Goal: Entertainment & Leisure: Consume media (video, audio)

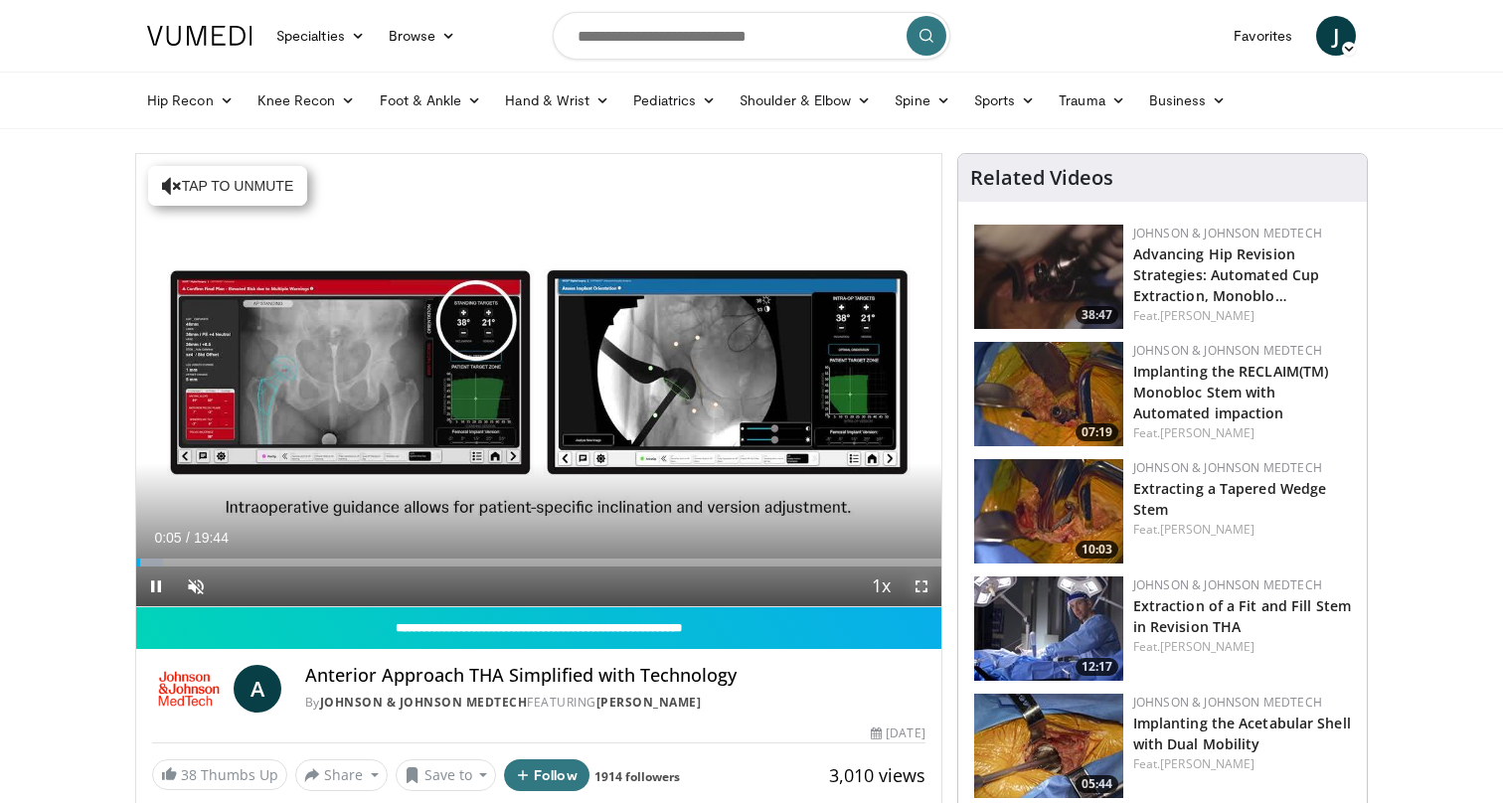
click at [925, 582] on span "Video Player" at bounding box center [922, 587] width 40 height 40
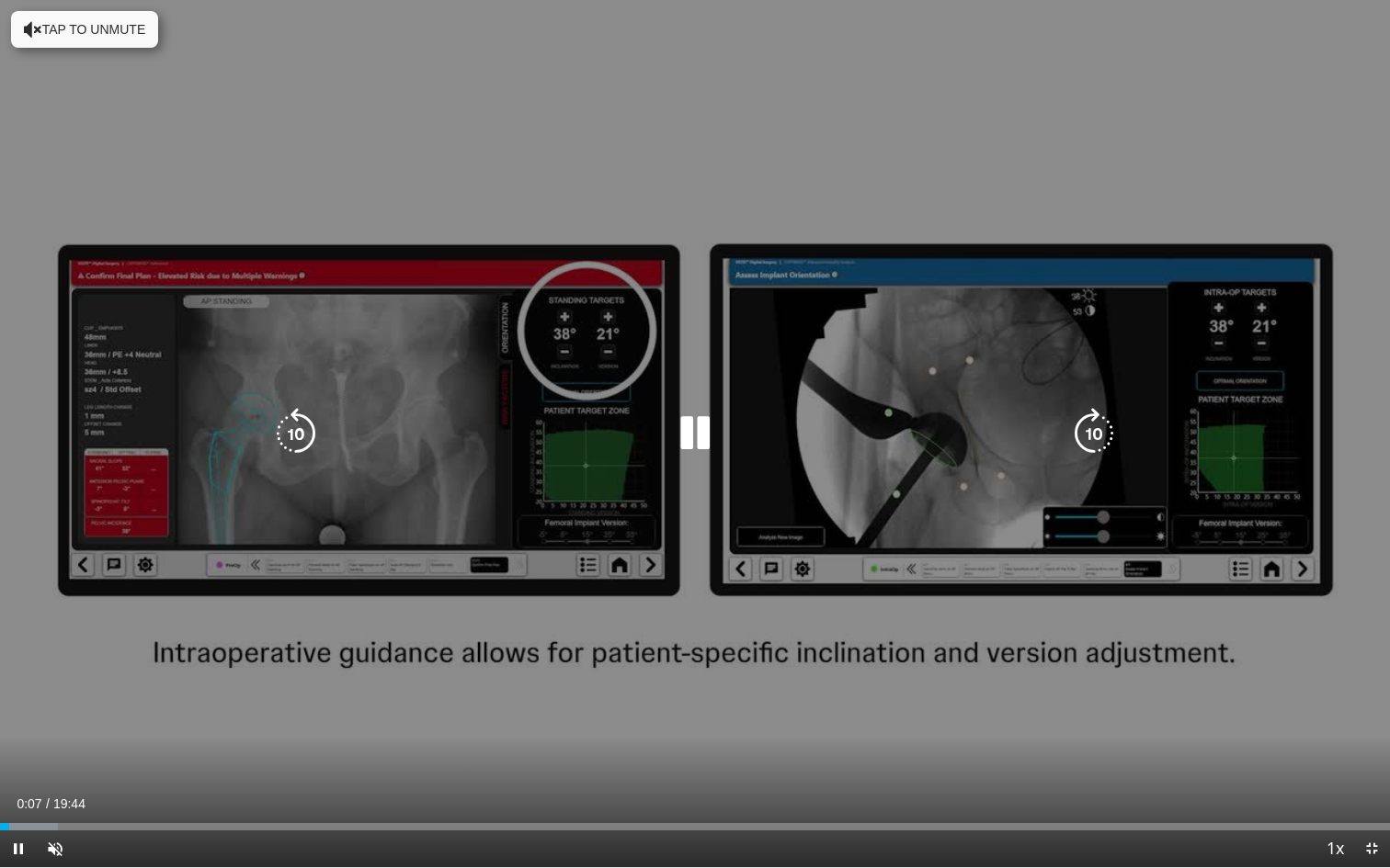
click at [700, 437] on icon "Video Player" at bounding box center [695, 434] width 52 height 52
click at [695, 436] on icon "Video Player" at bounding box center [695, 434] width 52 height 52
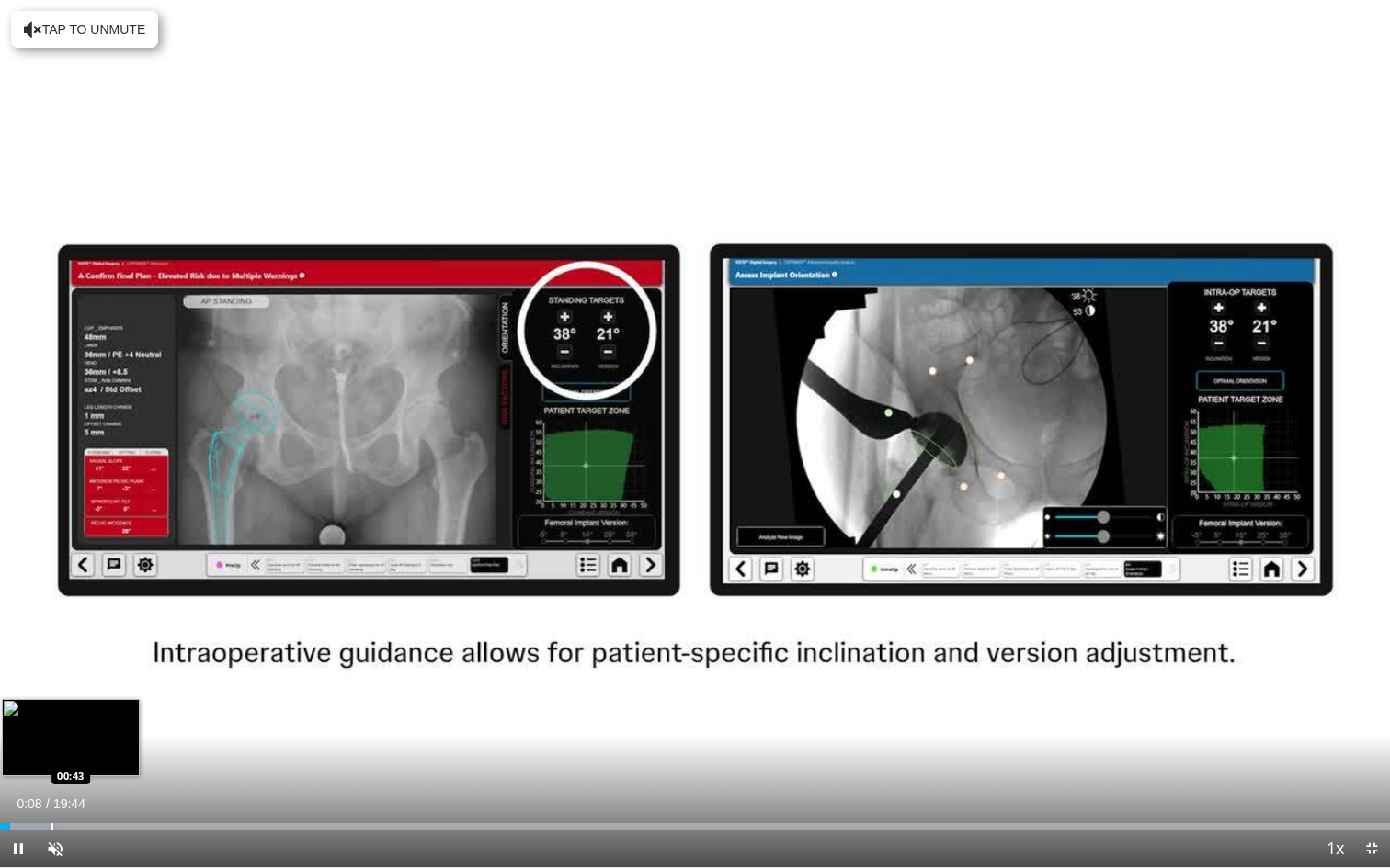
click at [52, 741] on div "Loaded : 4.18% 00:08 00:43" at bounding box center [695, 822] width 1390 height 18
click at [75, 741] on div "Progress Bar" at bounding box center [76, 827] width 2 height 7
click at [128, 741] on div "Progress Bar" at bounding box center [127, 827] width 2 height 7
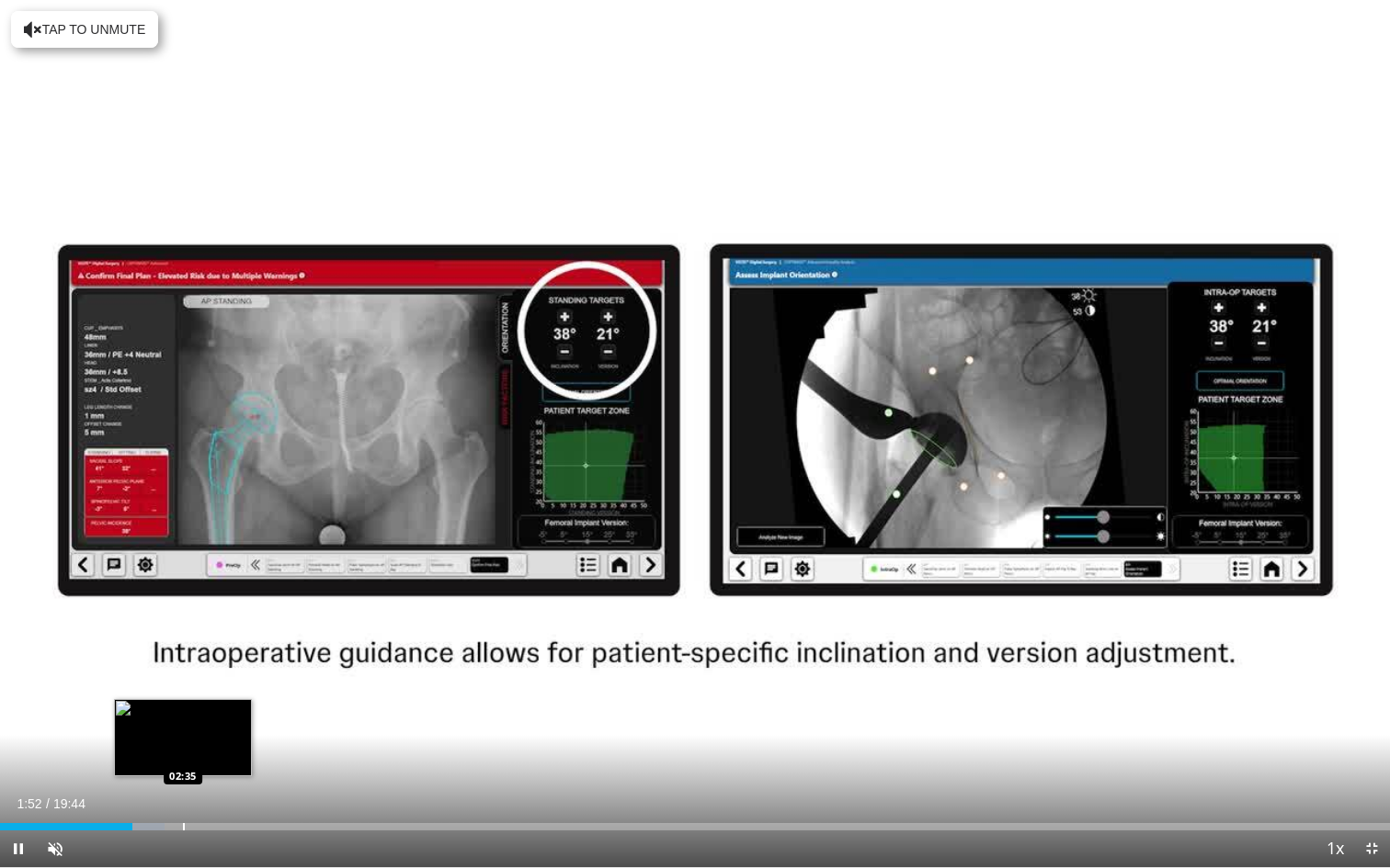
click at [183, 741] on div "Progress Bar" at bounding box center [184, 827] width 2 height 7
click at [229, 741] on div "10 seconds Tap to unmute" at bounding box center [695, 434] width 1390 height 867
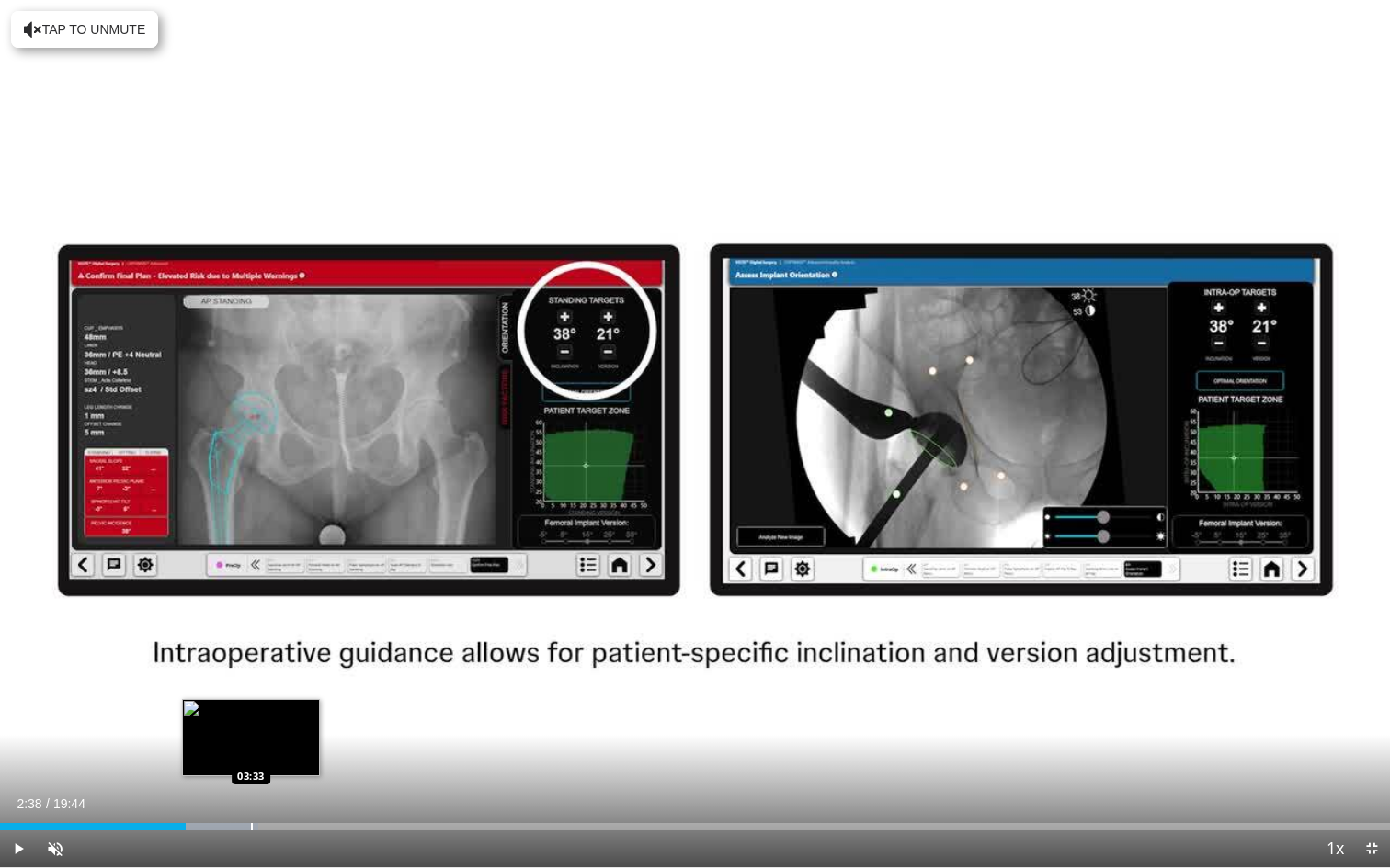
click at [251, 741] on div "Progress Bar" at bounding box center [252, 827] width 2 height 7
click at [277, 741] on div "Progress Bar" at bounding box center [277, 827] width 2 height 7
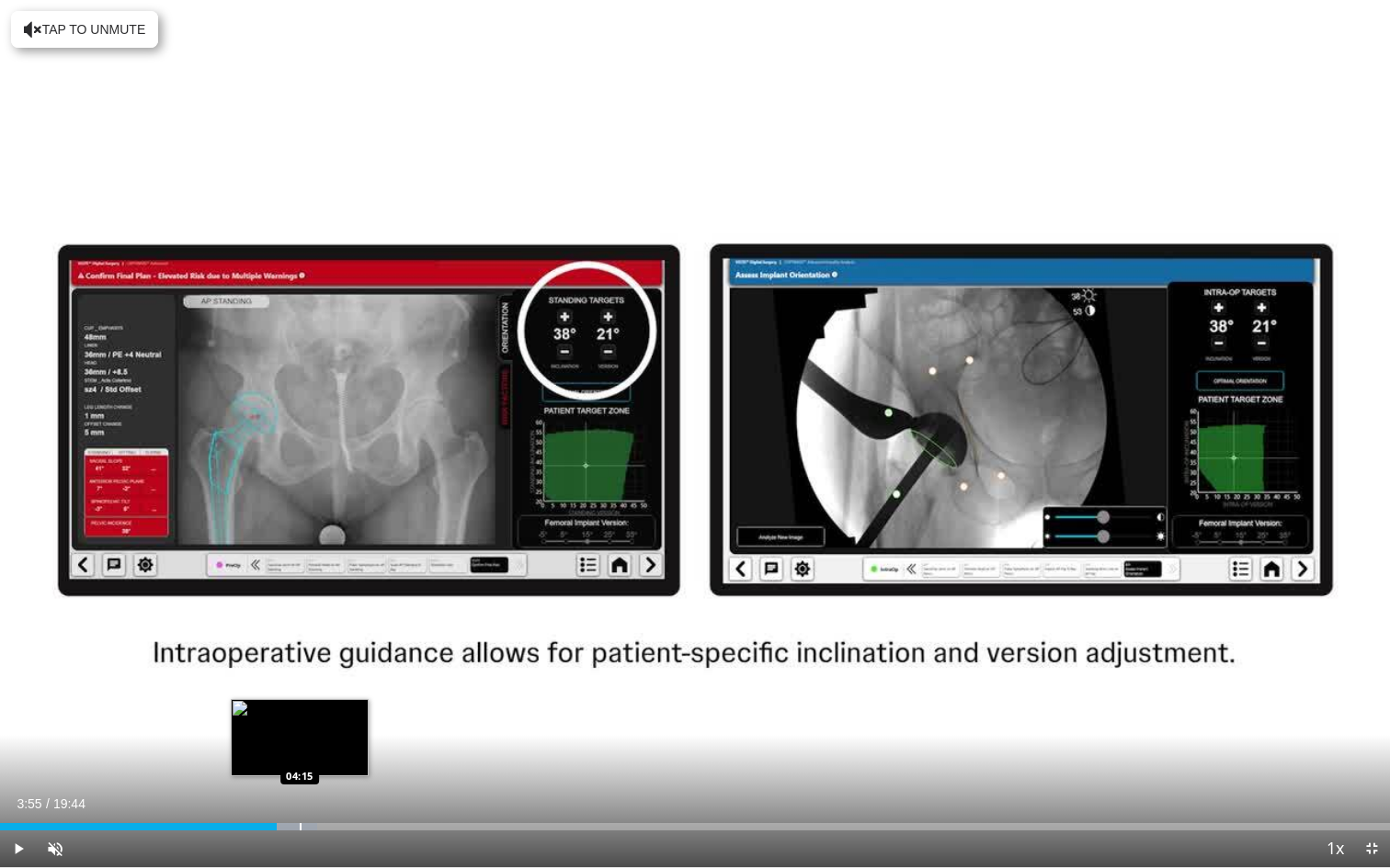
click at [301, 741] on div "Progress Bar" at bounding box center [301, 827] width 2 height 7
click at [329, 741] on div "Current Time 4:16 / Duration 19:44 Play Skip Backward Skip Forward Unmute 0% Lo…" at bounding box center [695, 850] width 1390 height 37
click at [348, 741] on div "Progress Bar" at bounding box center [349, 827] width 2 height 7
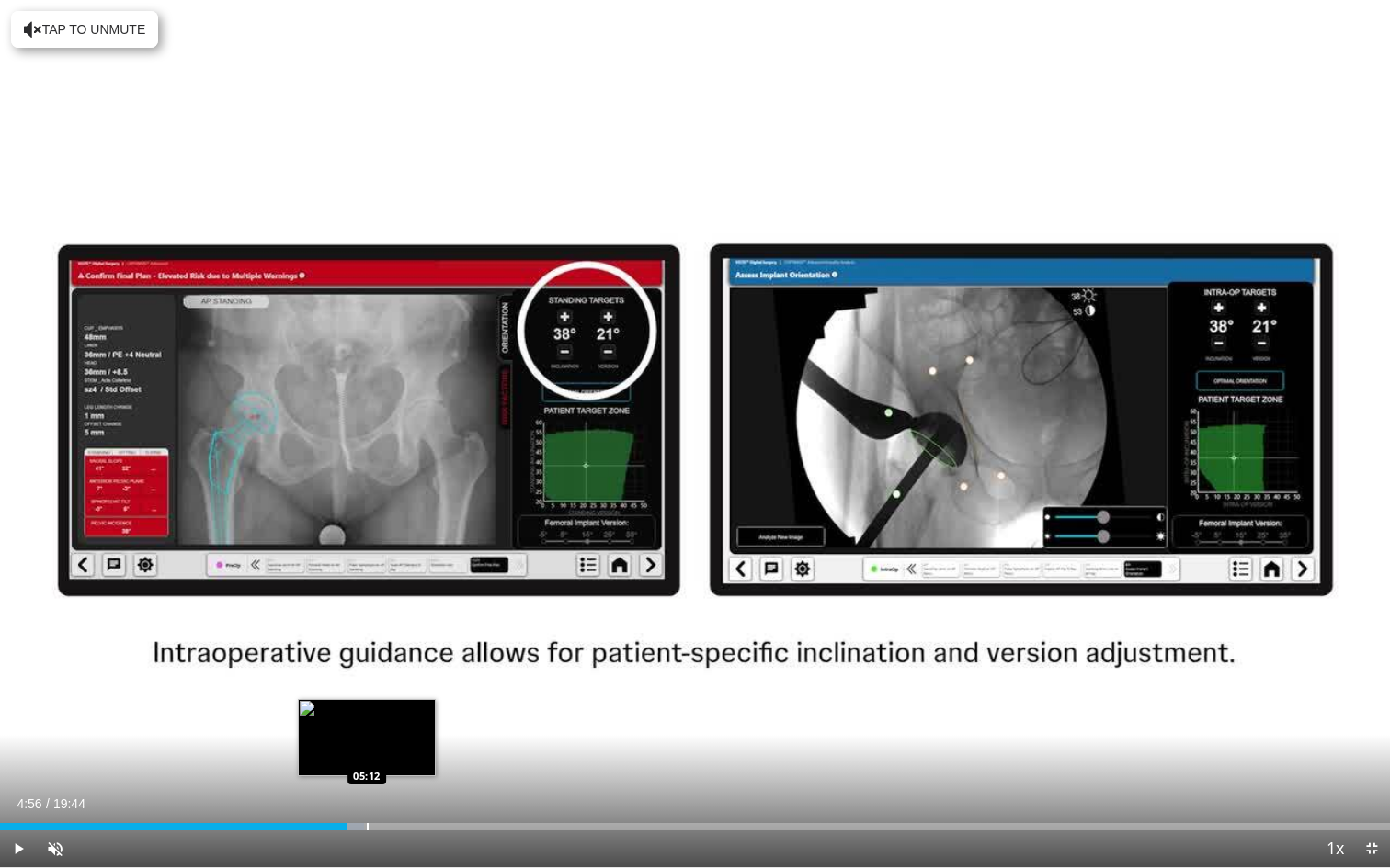
click at [369, 741] on div "Progress Bar" at bounding box center [368, 827] width 2 height 7
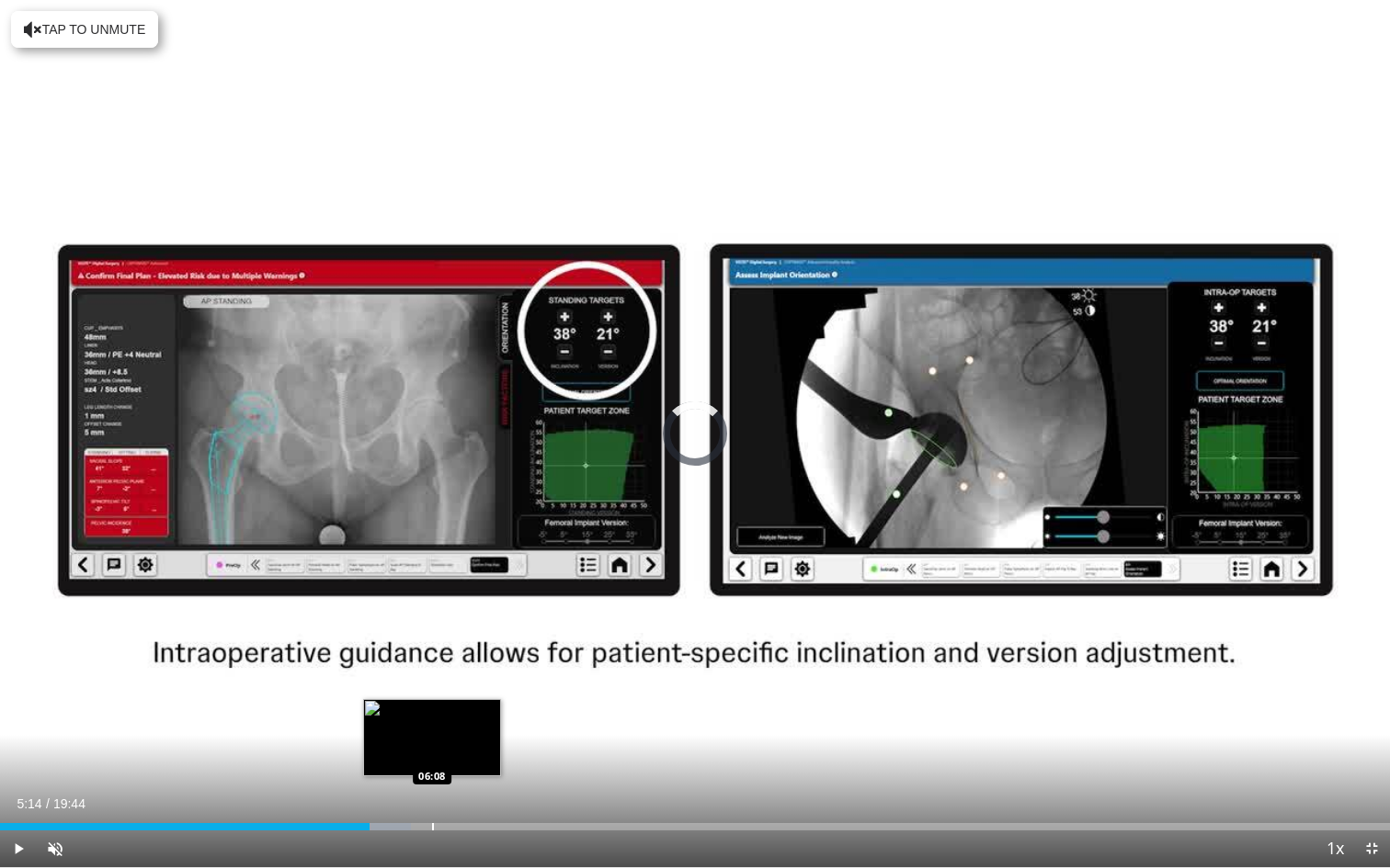
click at [432, 741] on div "Progress Bar" at bounding box center [433, 827] width 2 height 7
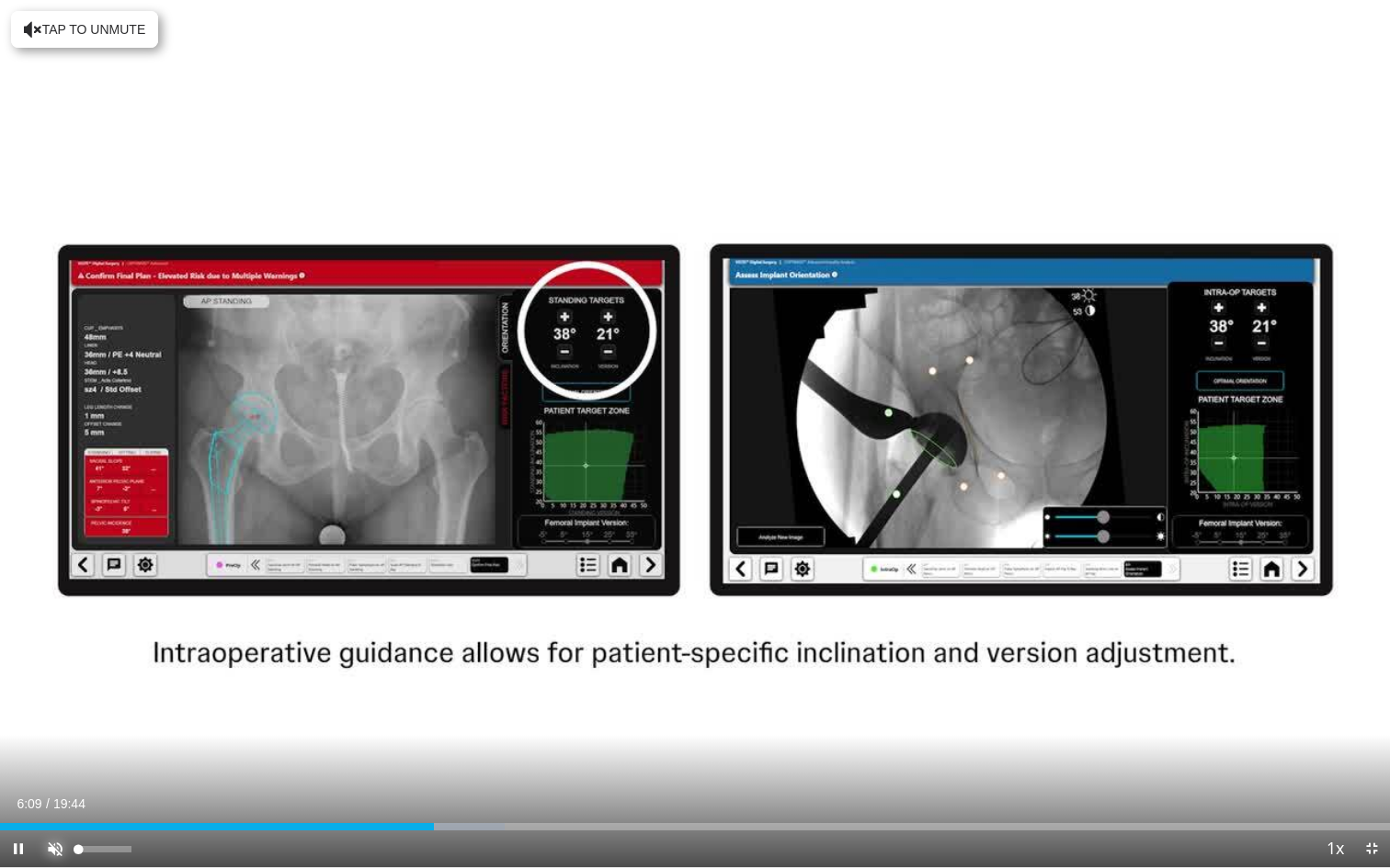
click at [54, 741] on span "Video Player" at bounding box center [55, 850] width 37 height 37
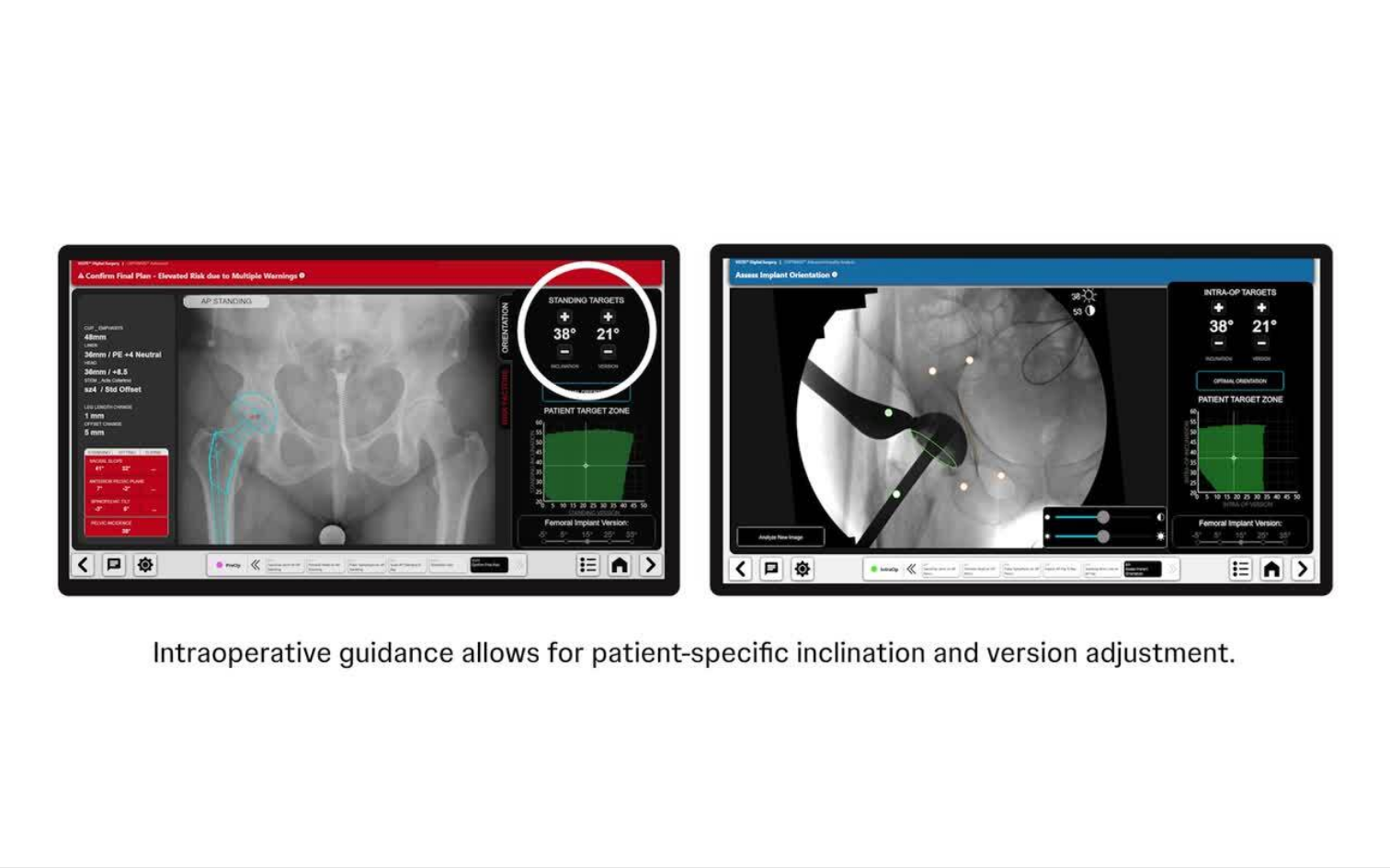
click at [37, 741] on button "Mute" at bounding box center [55, 850] width 37 height 37
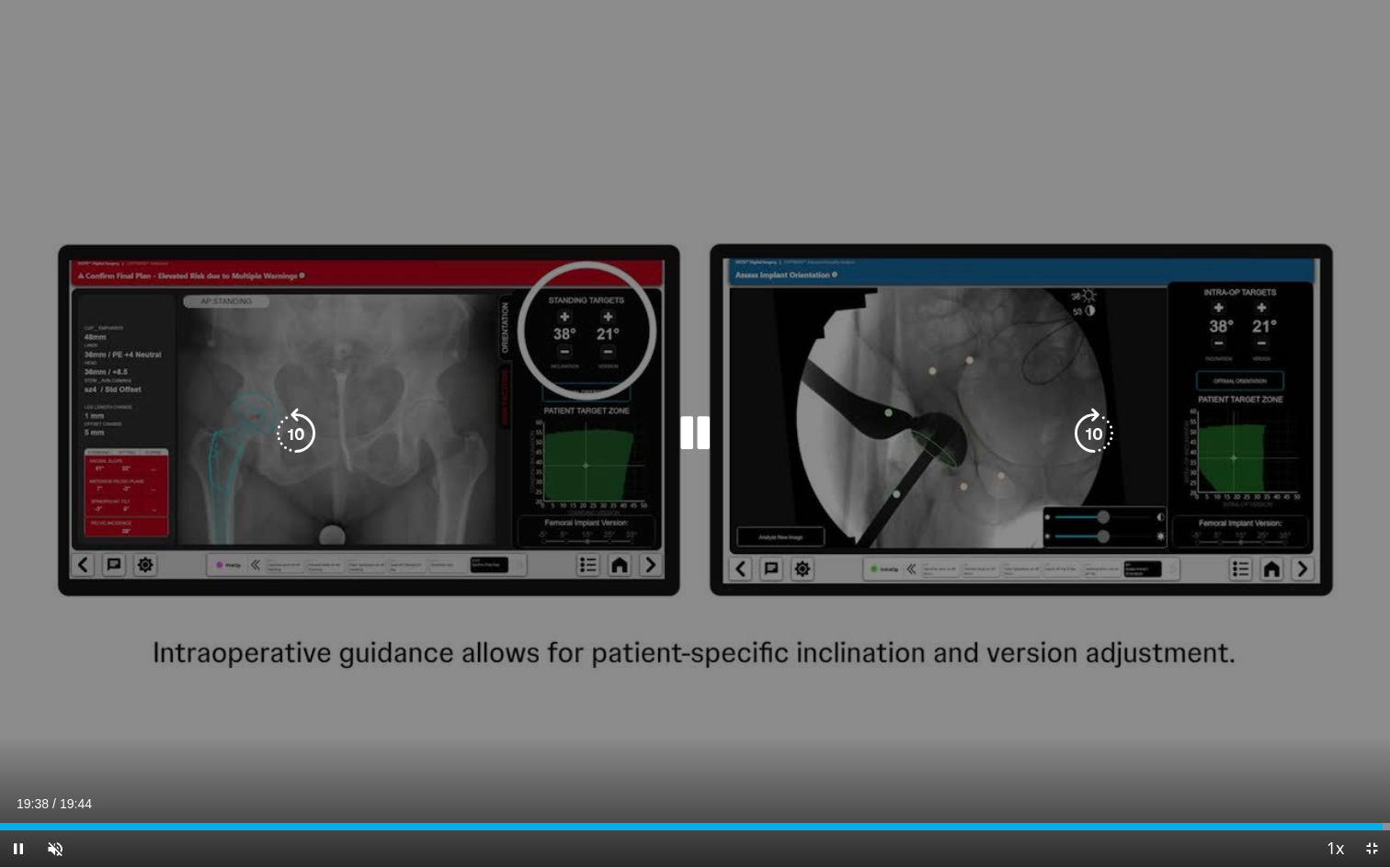
click at [709, 448] on icon "Video Player" at bounding box center [695, 434] width 52 height 52
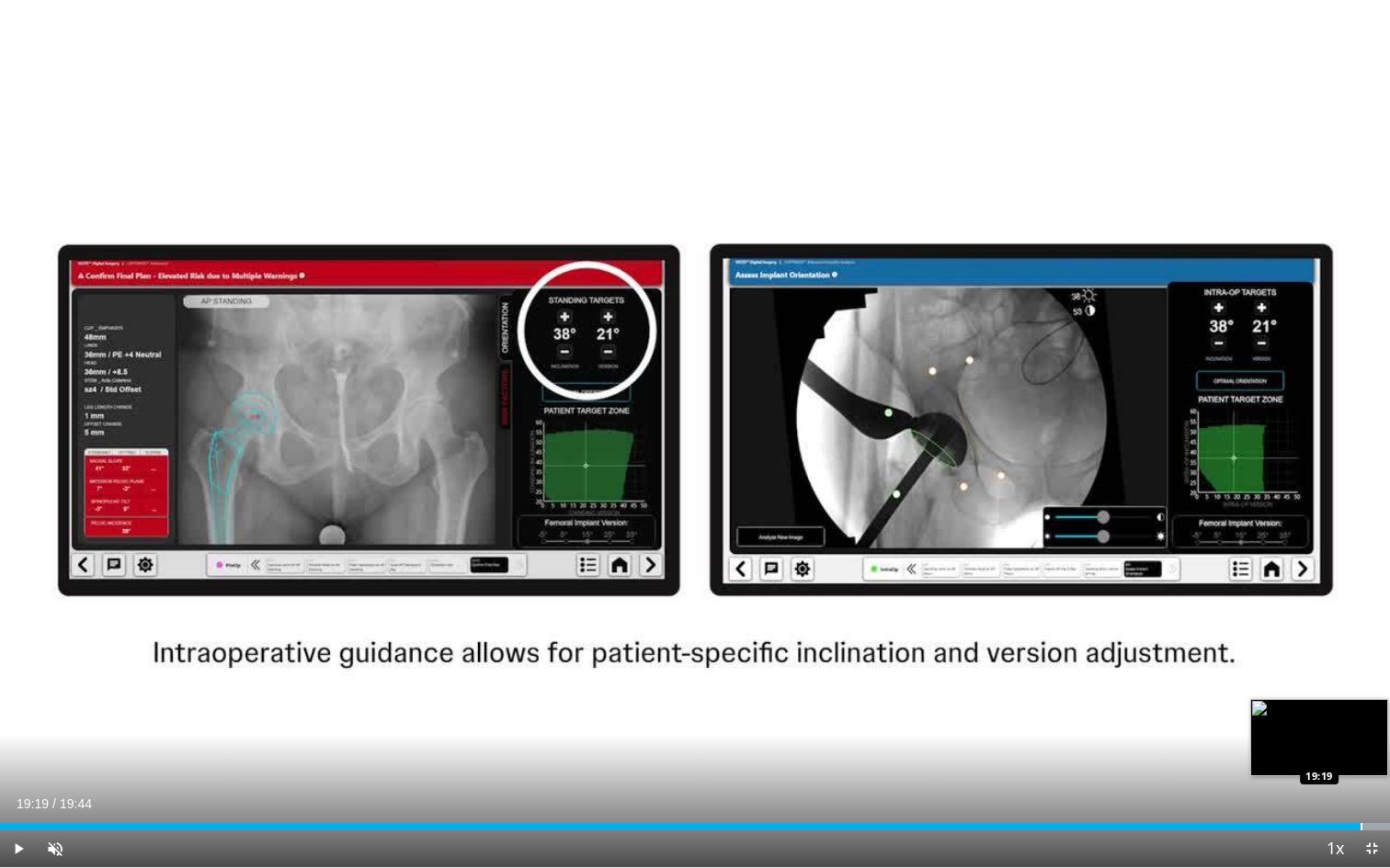
click at [1360, 741] on div "Progress Bar" at bounding box center [1361, 827] width 2 height 7
drag, startPoint x: 1360, startPoint y: 829, endPoint x: 1376, endPoint y: 831, distance: 16.1
click at [1376, 741] on div "Current Time 19:32 / Duration 19:44 Play Skip Backward Skip Forward Unmute 0% L…" at bounding box center [695, 850] width 1390 height 37
